Goal: Book appointment/travel/reservation

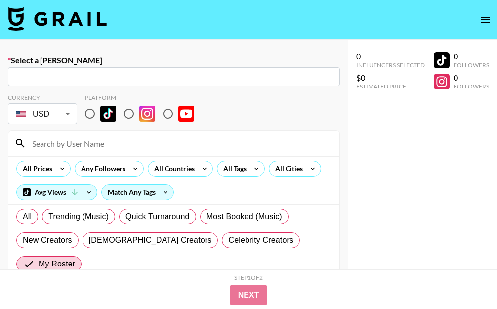
click at [76, 25] on img at bounding box center [57, 19] width 99 height 24
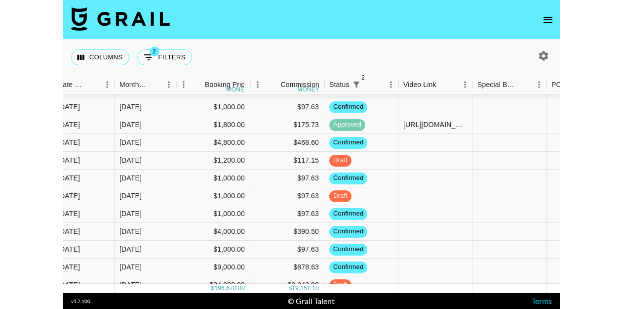
scroll to position [0, 561]
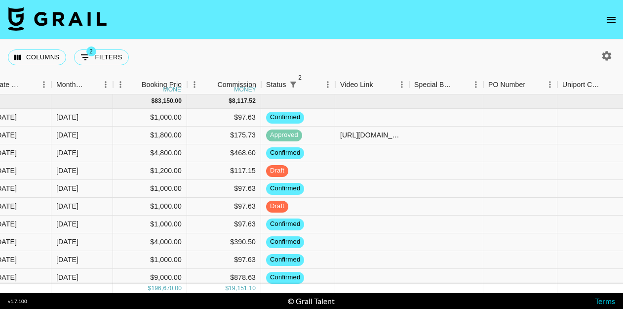
click at [496, 57] on icon "button" at bounding box center [607, 56] width 12 height 12
select select "[DATE]"
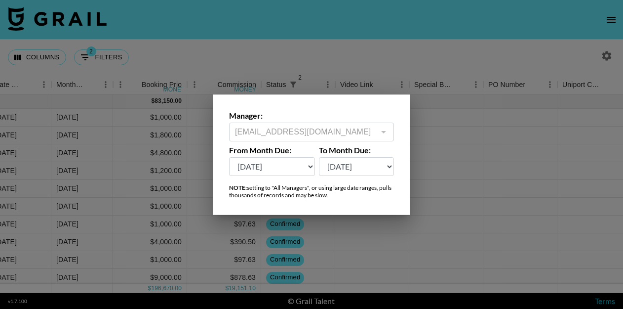
click at [392, 56] on div at bounding box center [311, 154] width 623 height 309
